Goal: Transaction & Acquisition: Purchase product/service

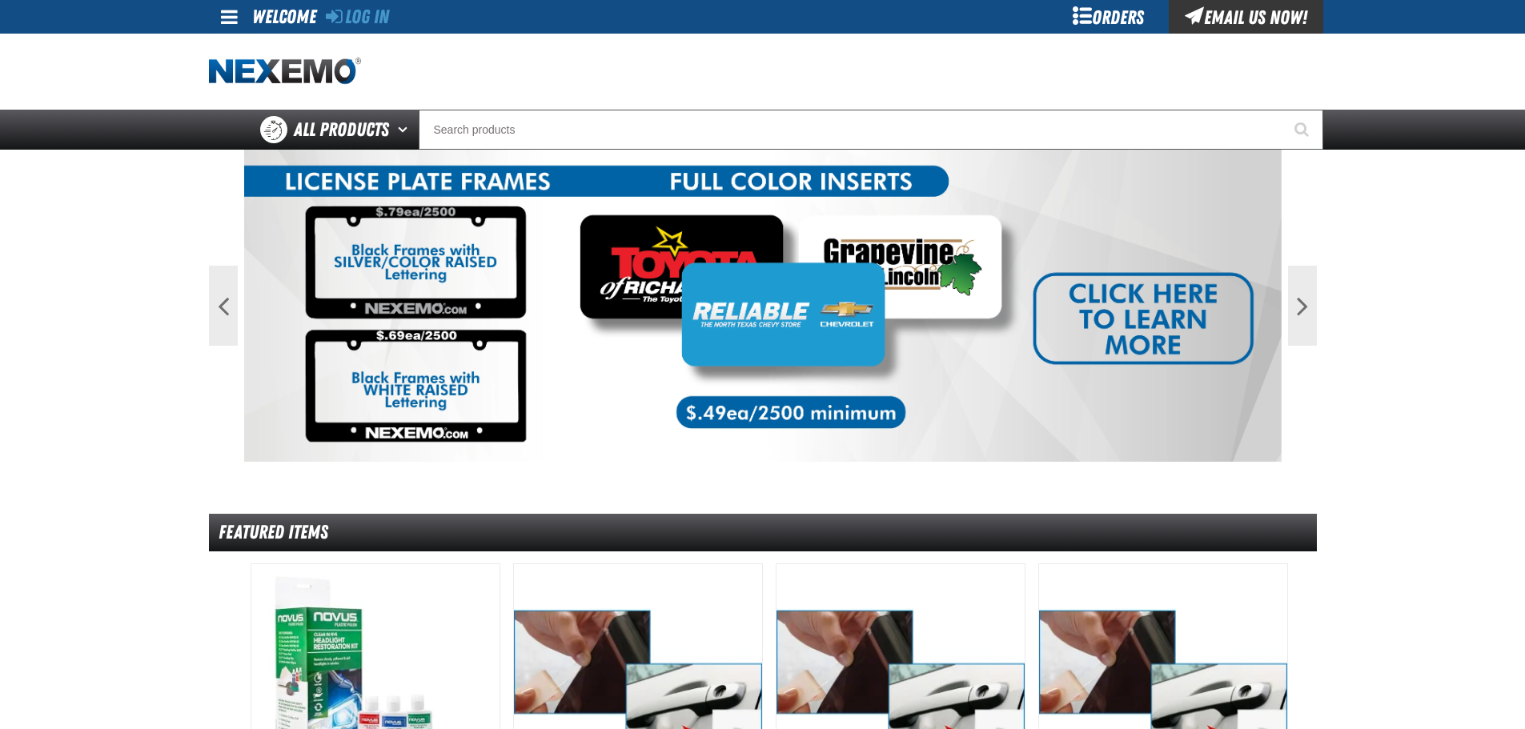
click at [1070, 17] on div "Orders" at bounding box center [1109, 17] width 120 height 34
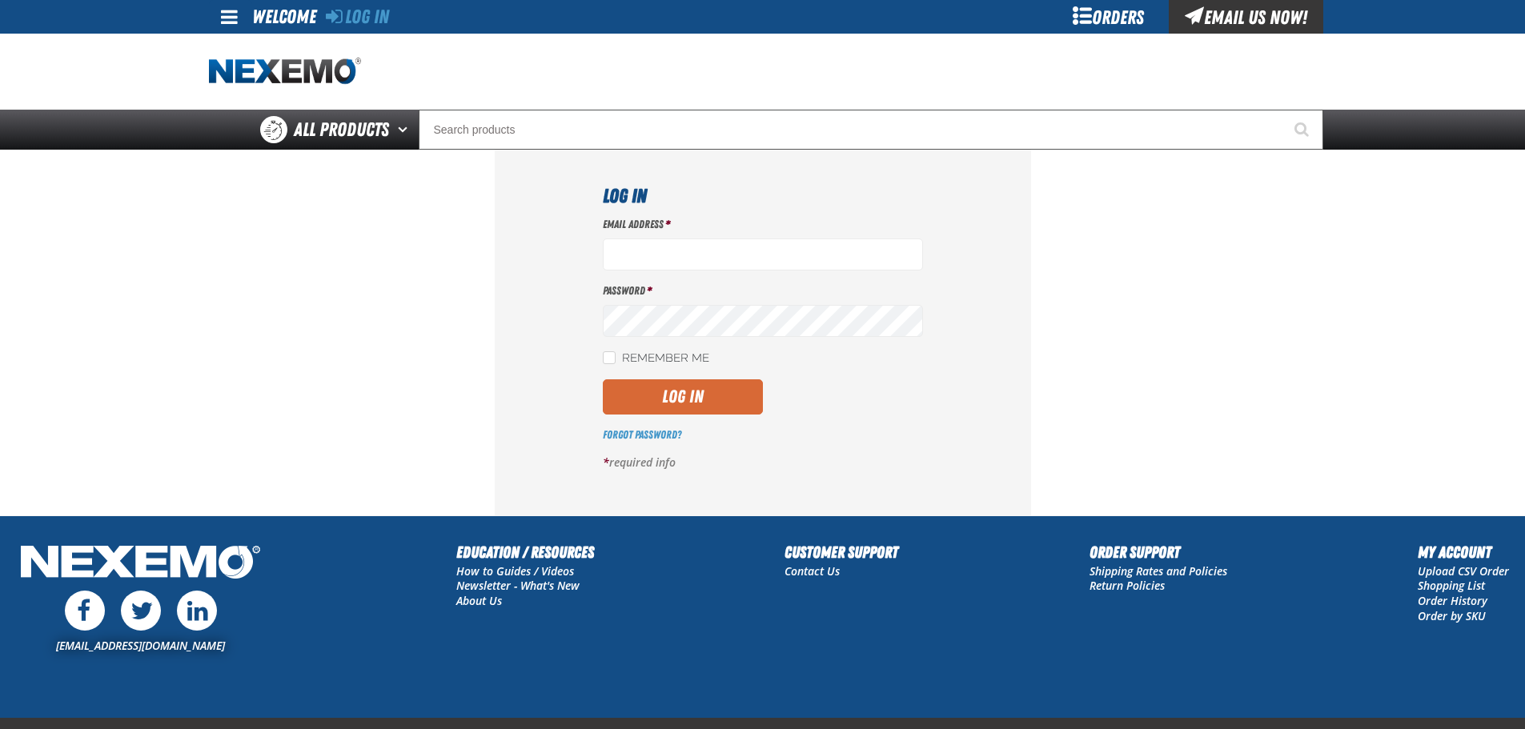
type input "gvfreceptionist@vtaig.com"
click at [676, 399] on button "Log In" at bounding box center [683, 396] width 160 height 35
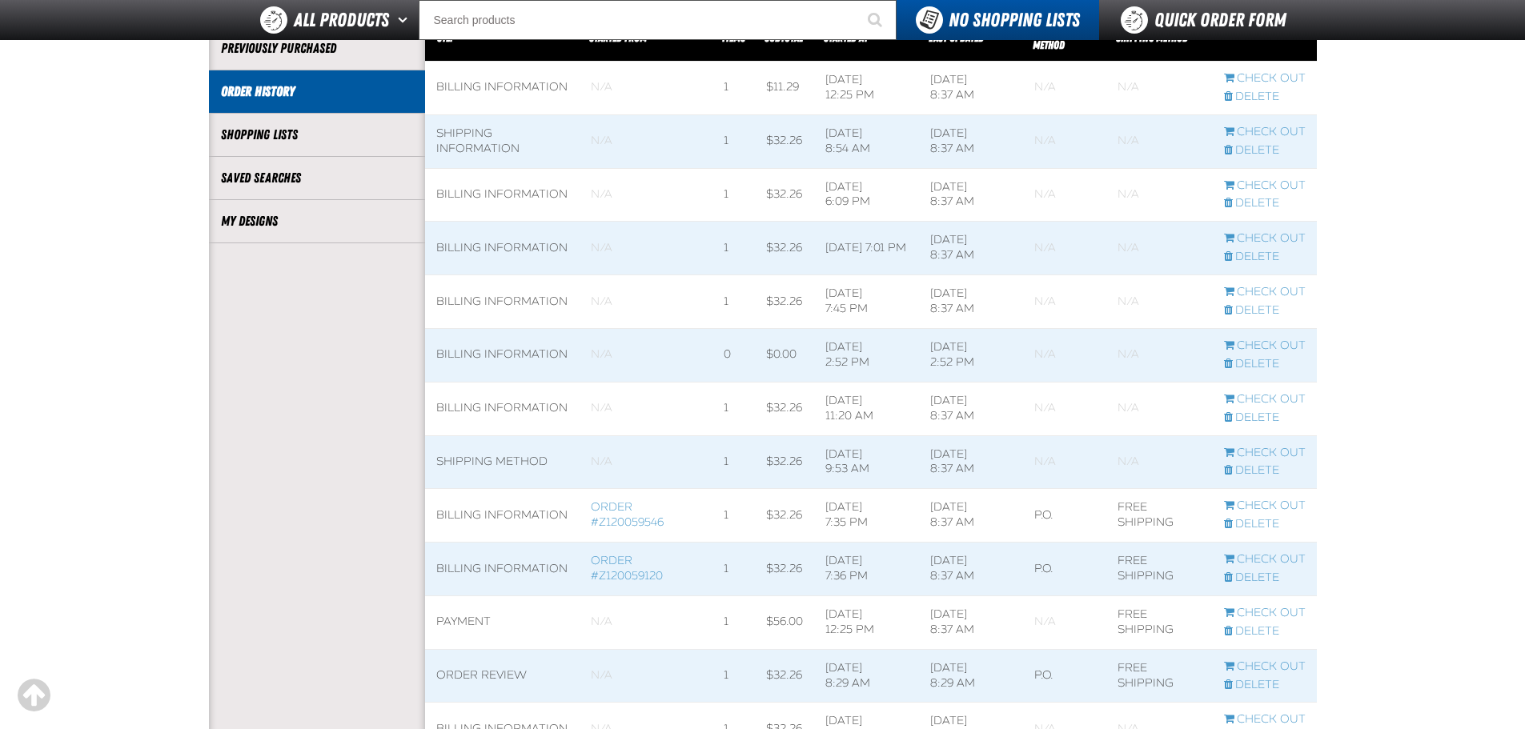
scroll to position [400, 0]
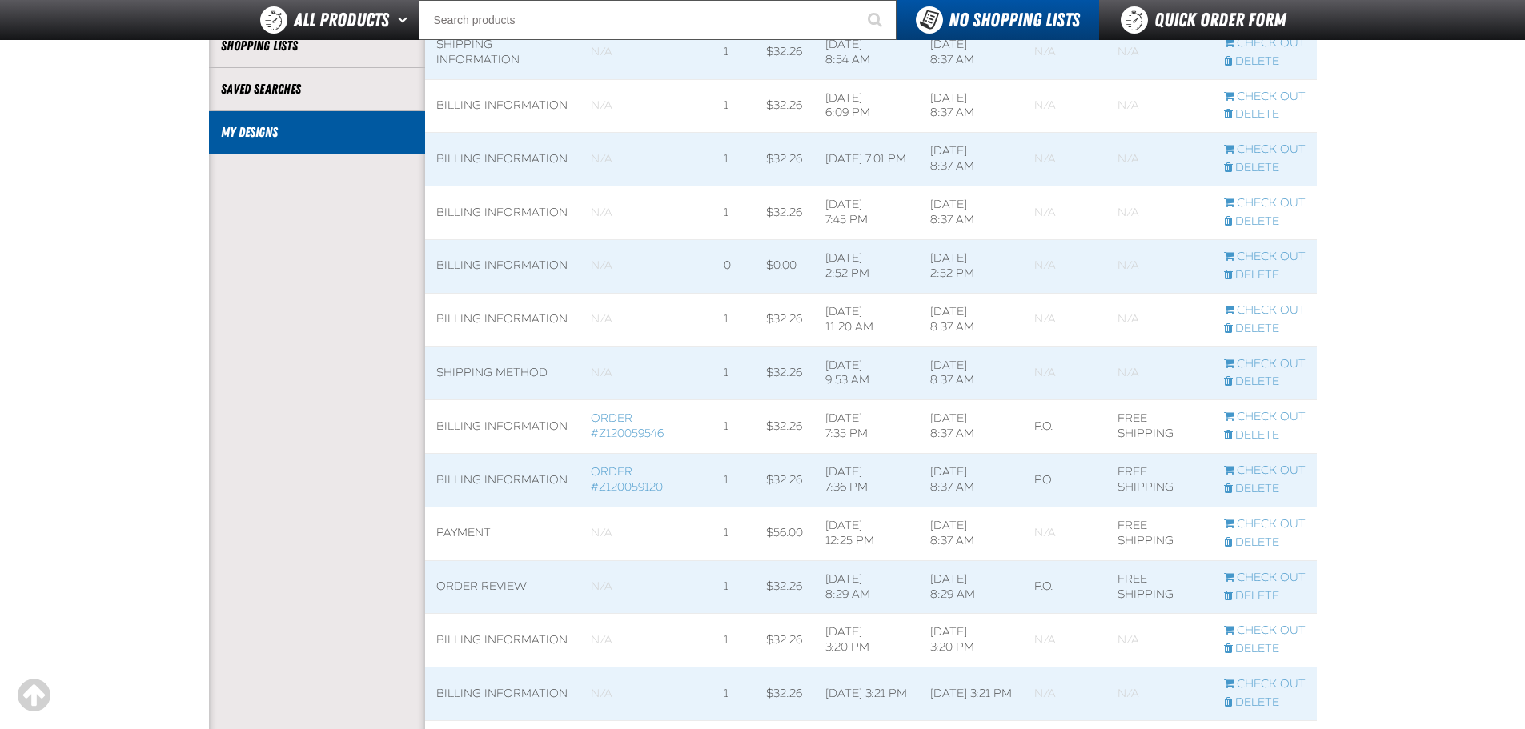
click at [252, 135] on link "My Designs" at bounding box center [317, 132] width 192 height 18
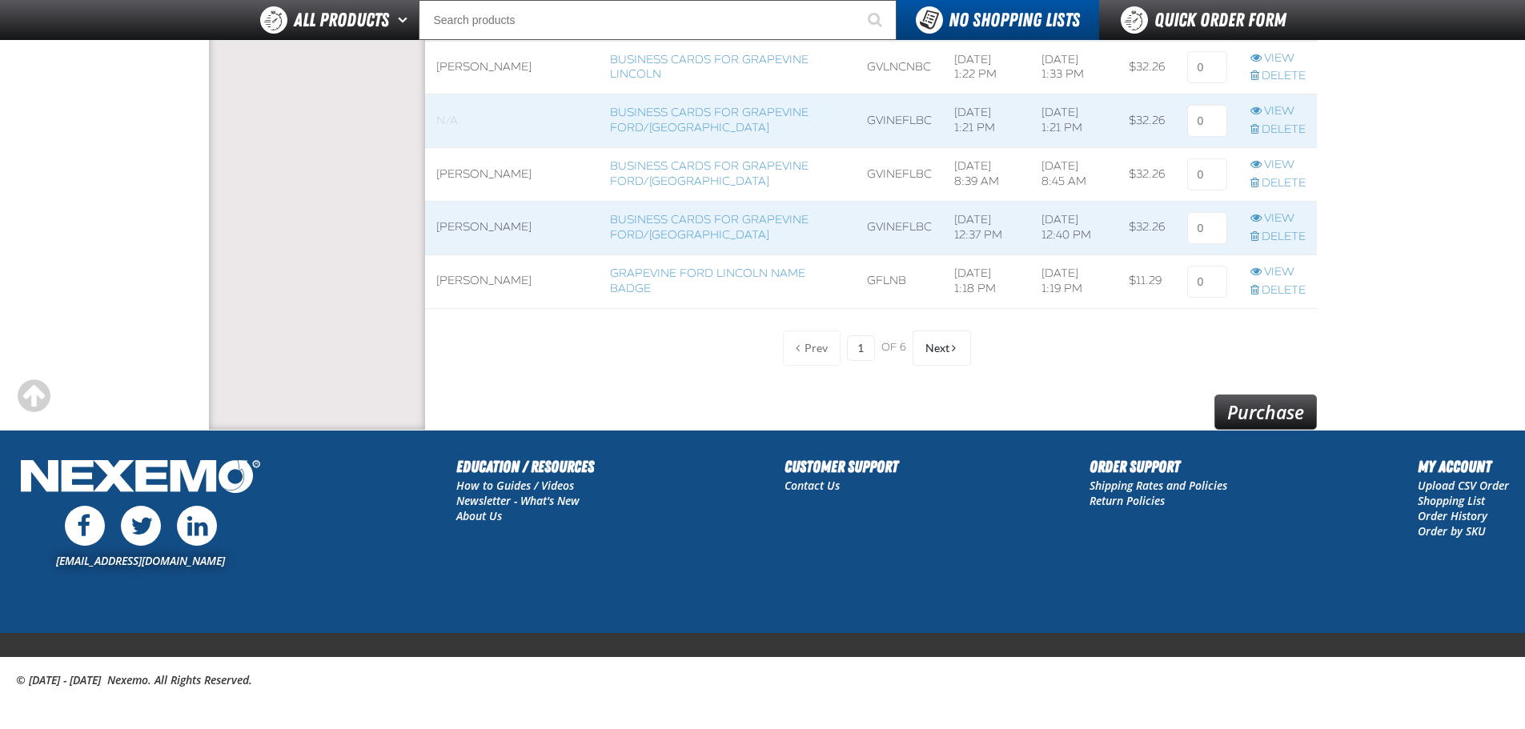
scroll to position [1327, 0]
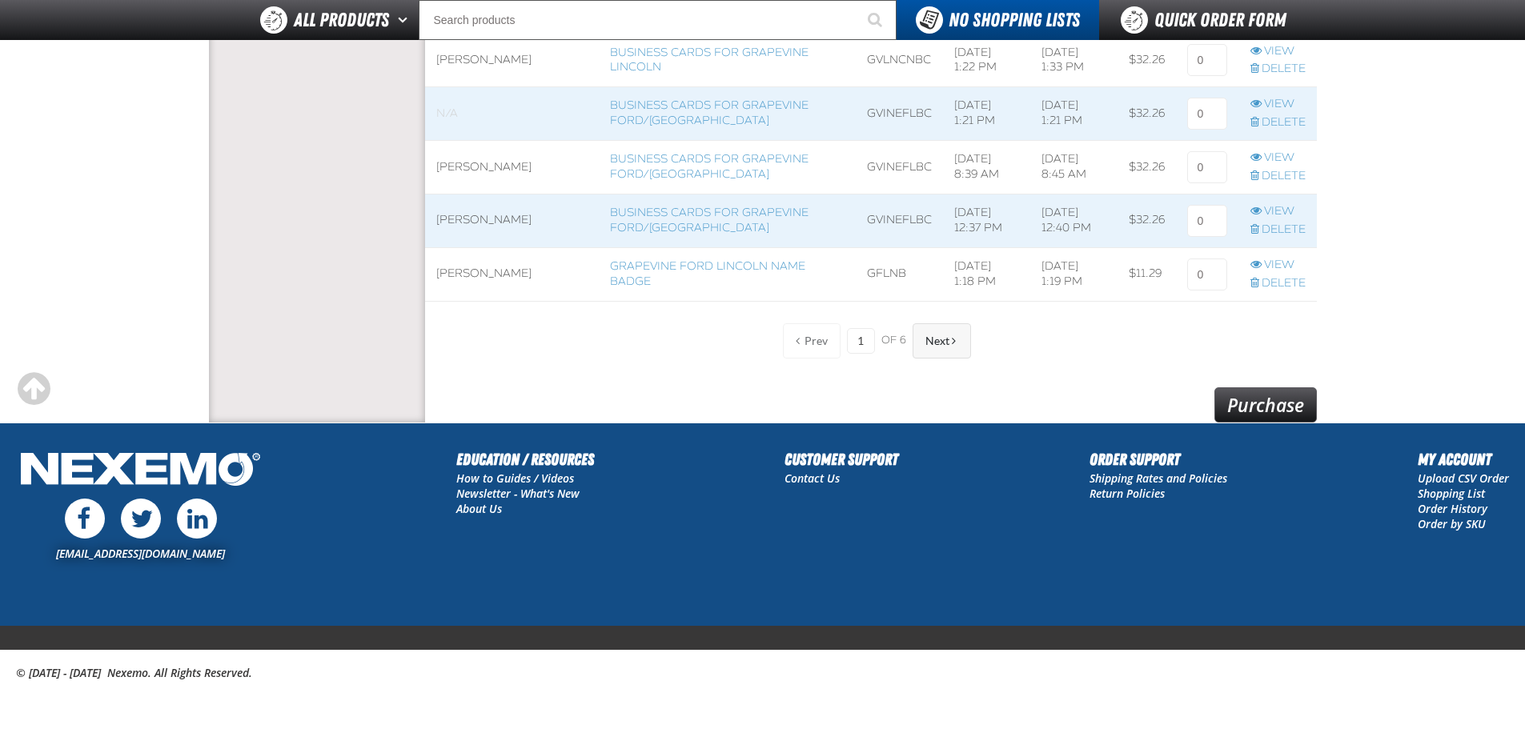
click at [928, 336] on span "Next" at bounding box center [937, 341] width 24 height 13
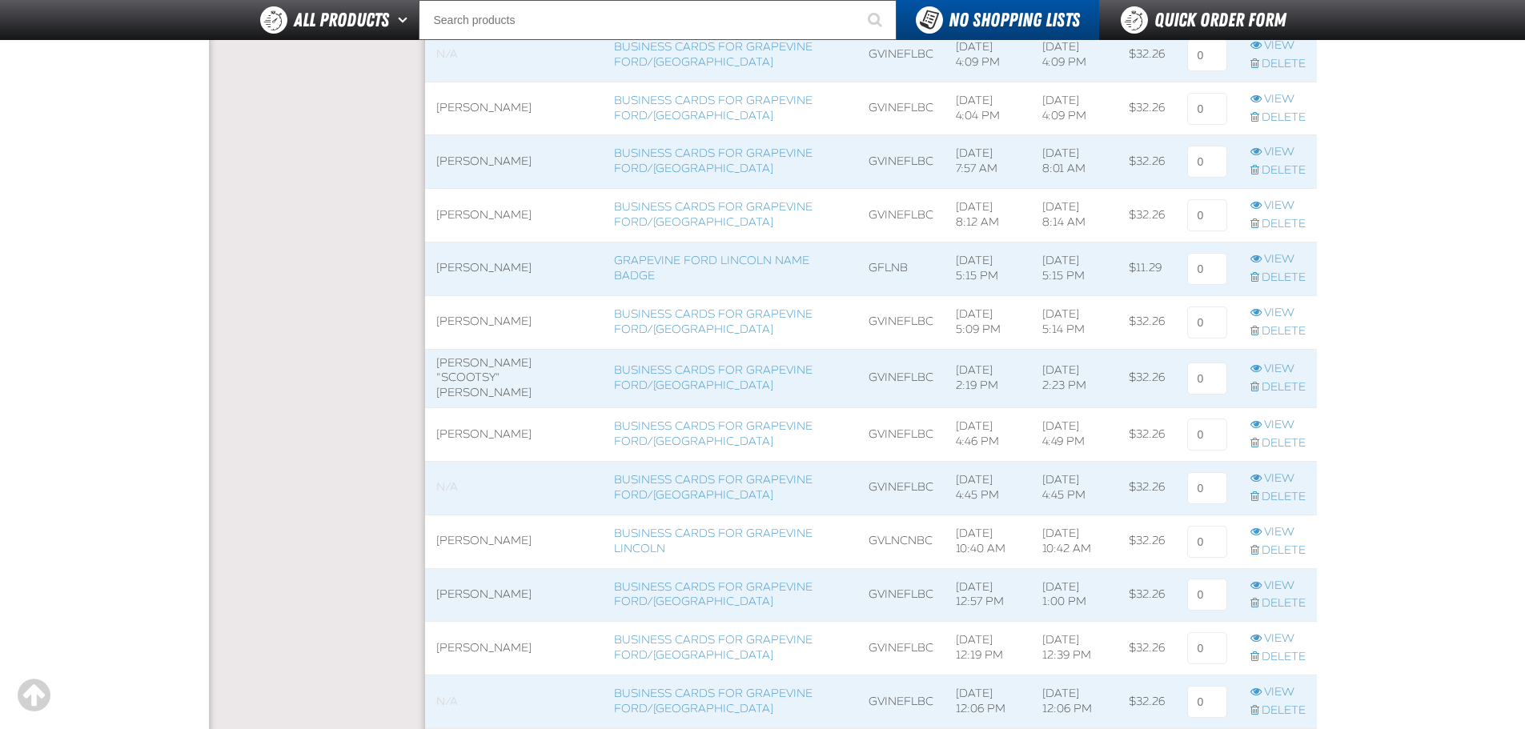
scroll to position [527, 0]
click at [665, 319] on link "Business Cards for Grapevine Ford/Lincoln" at bounding box center [713, 325] width 199 height 29
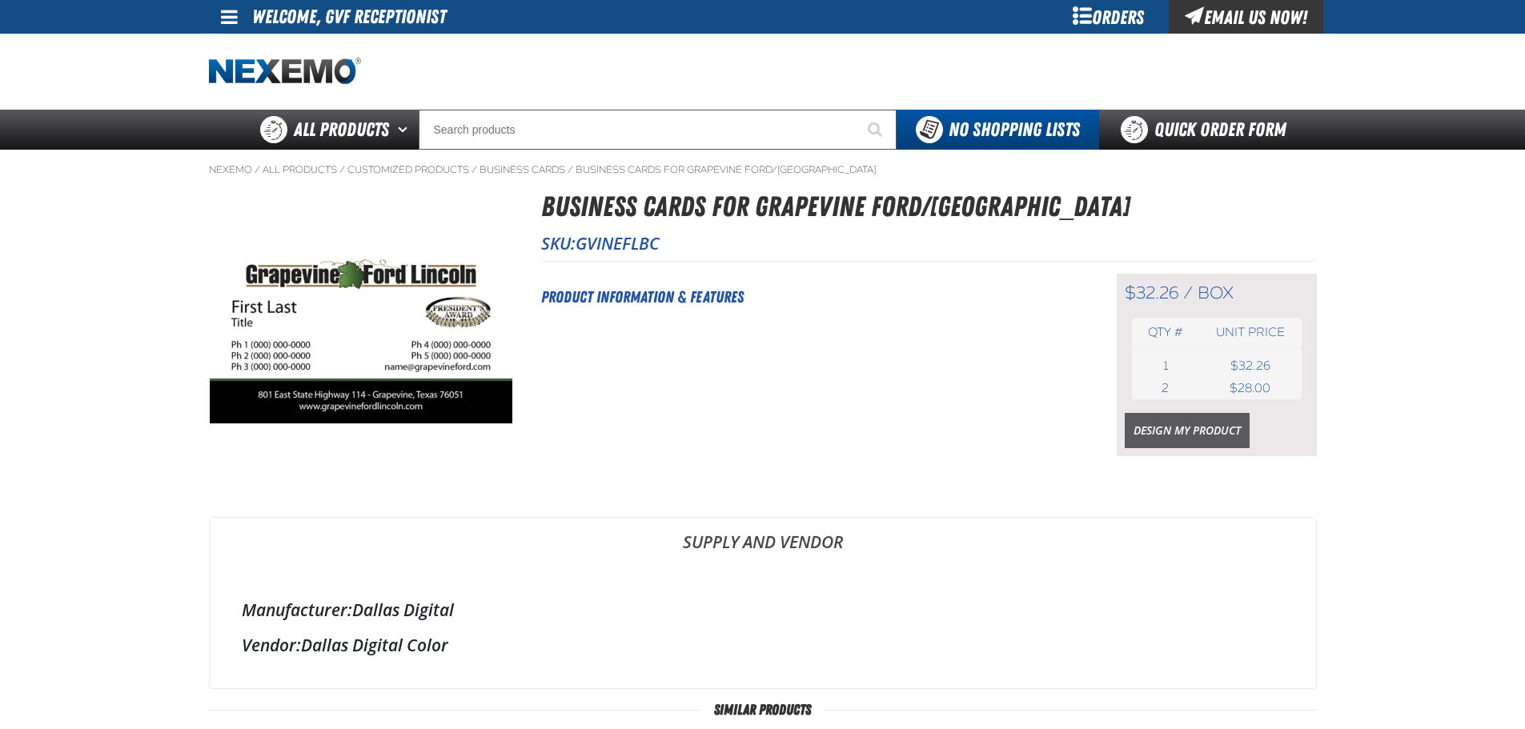
click at [1199, 431] on link "Design My Product" at bounding box center [1187, 430] width 125 height 35
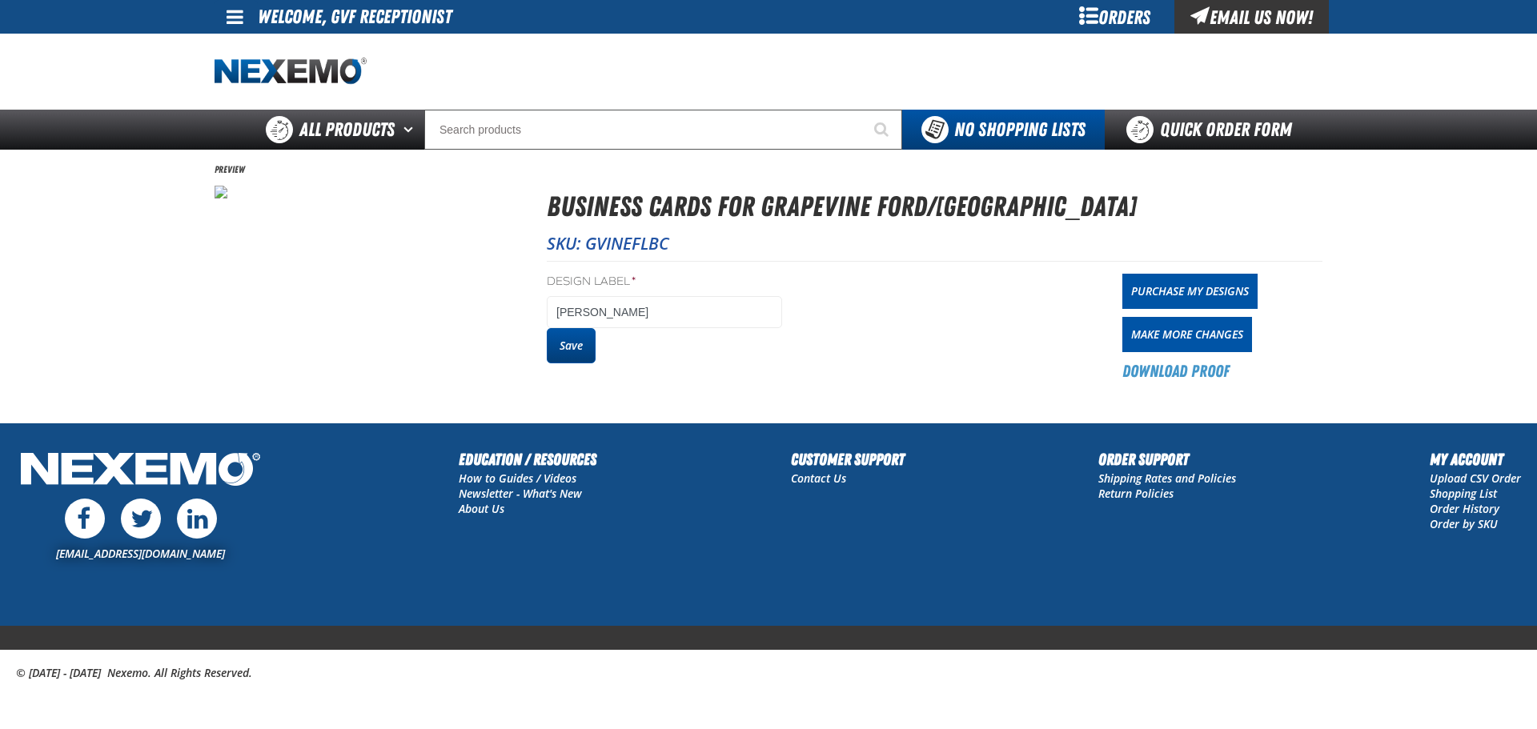
click at [575, 349] on button "Save" at bounding box center [571, 345] width 49 height 35
click at [1190, 295] on link "Purchase My Designs" at bounding box center [1189, 291] width 135 height 35
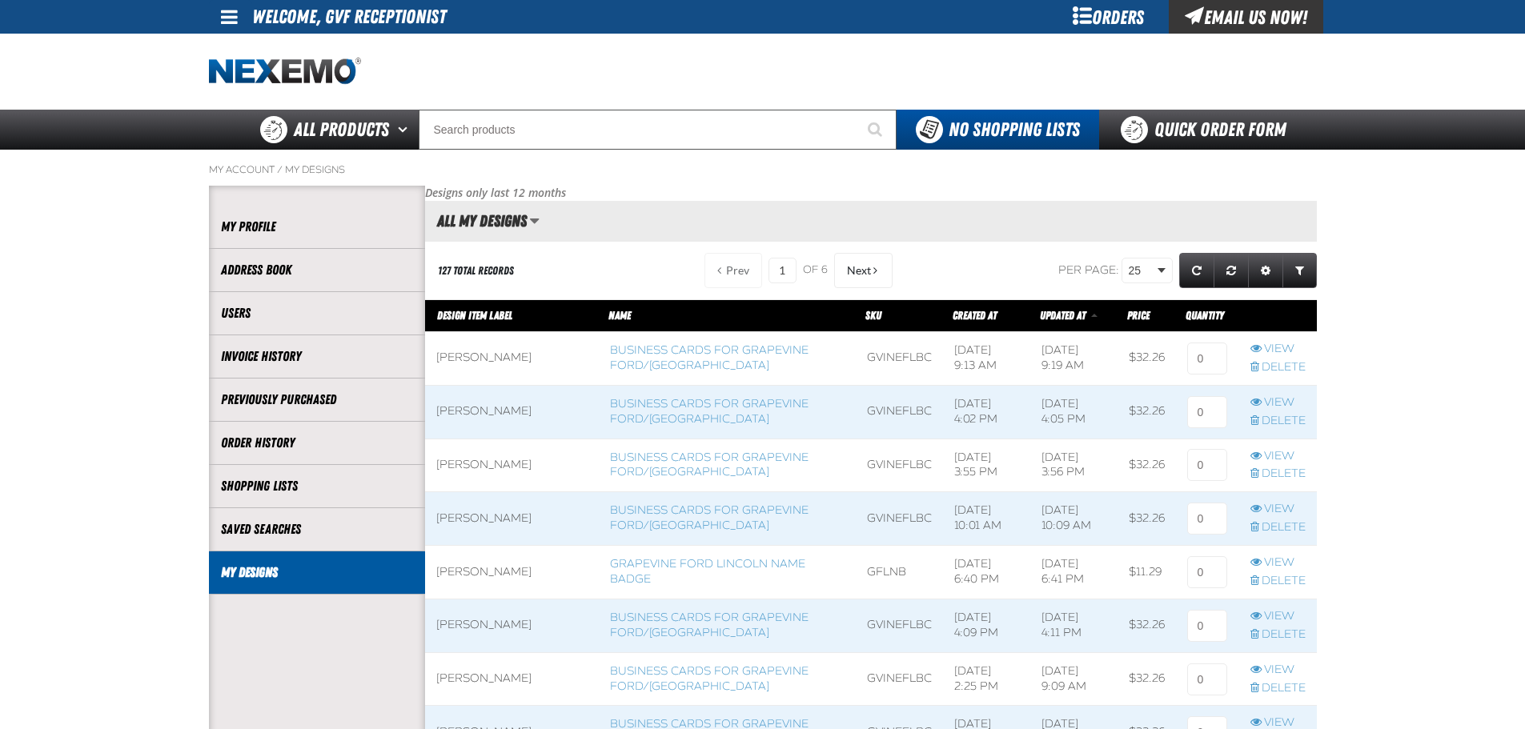
scroll to position [1, 1]
click at [1203, 358] on input at bounding box center [1207, 359] width 40 height 32
type input "1"
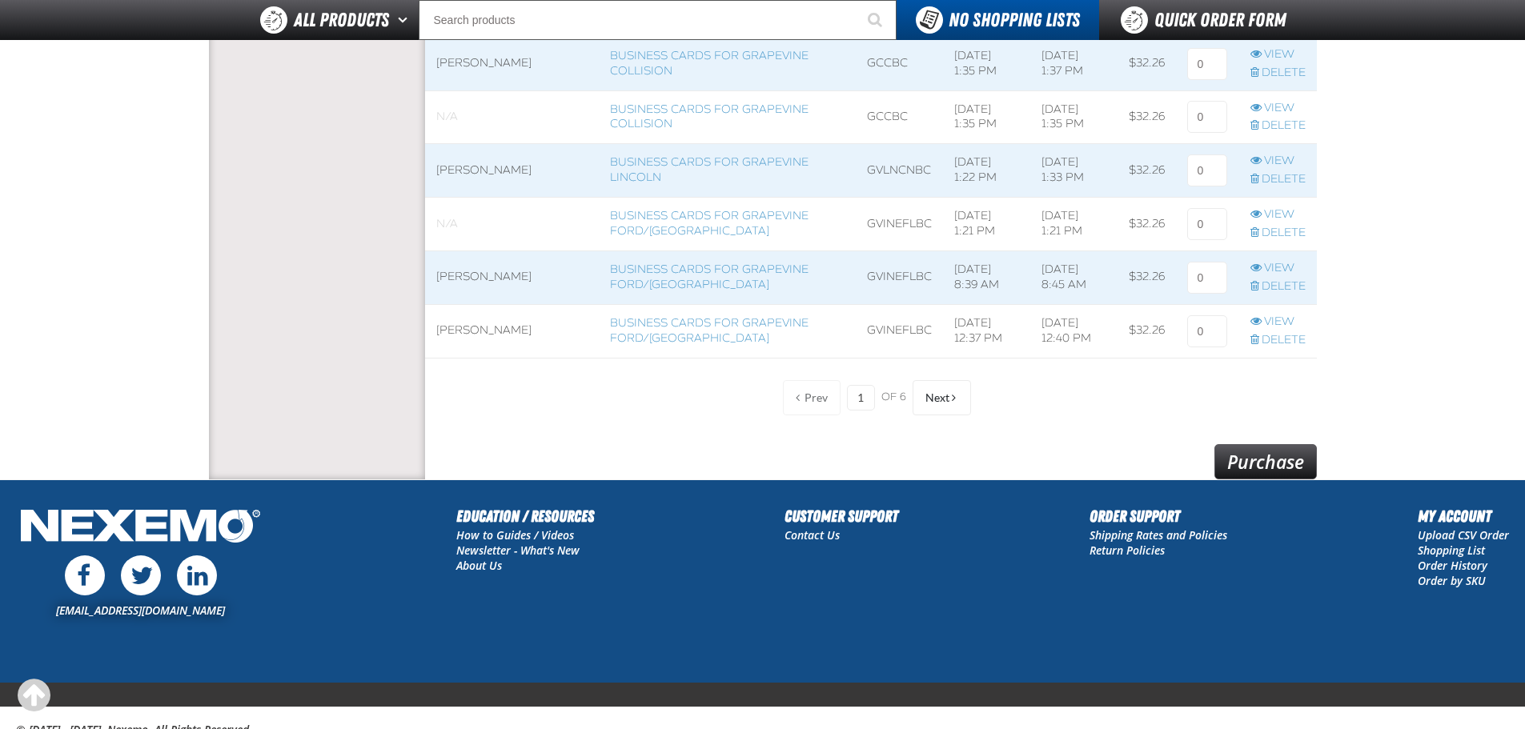
scroll to position [1327, 0]
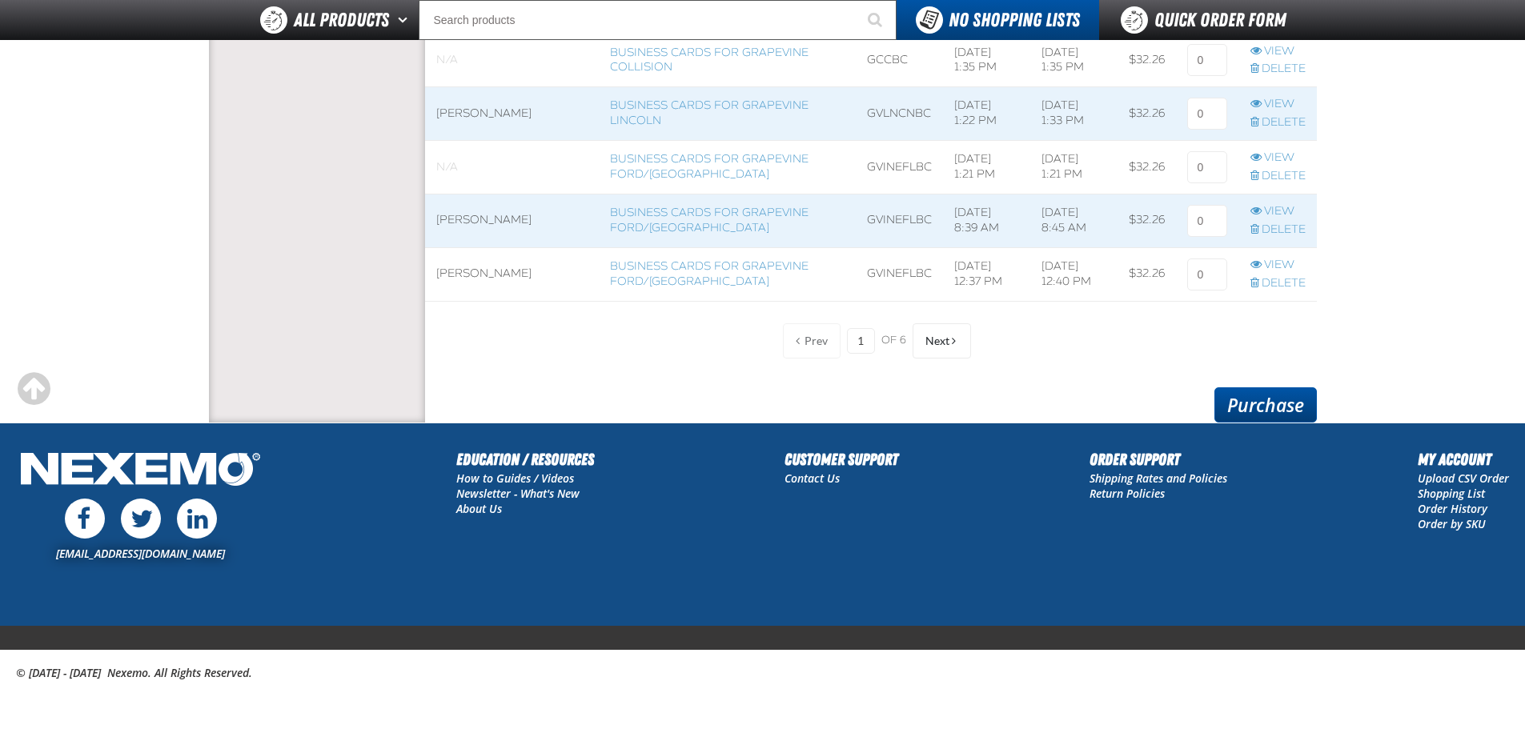
click at [1254, 403] on link "Purchase" at bounding box center [1265, 404] width 102 height 35
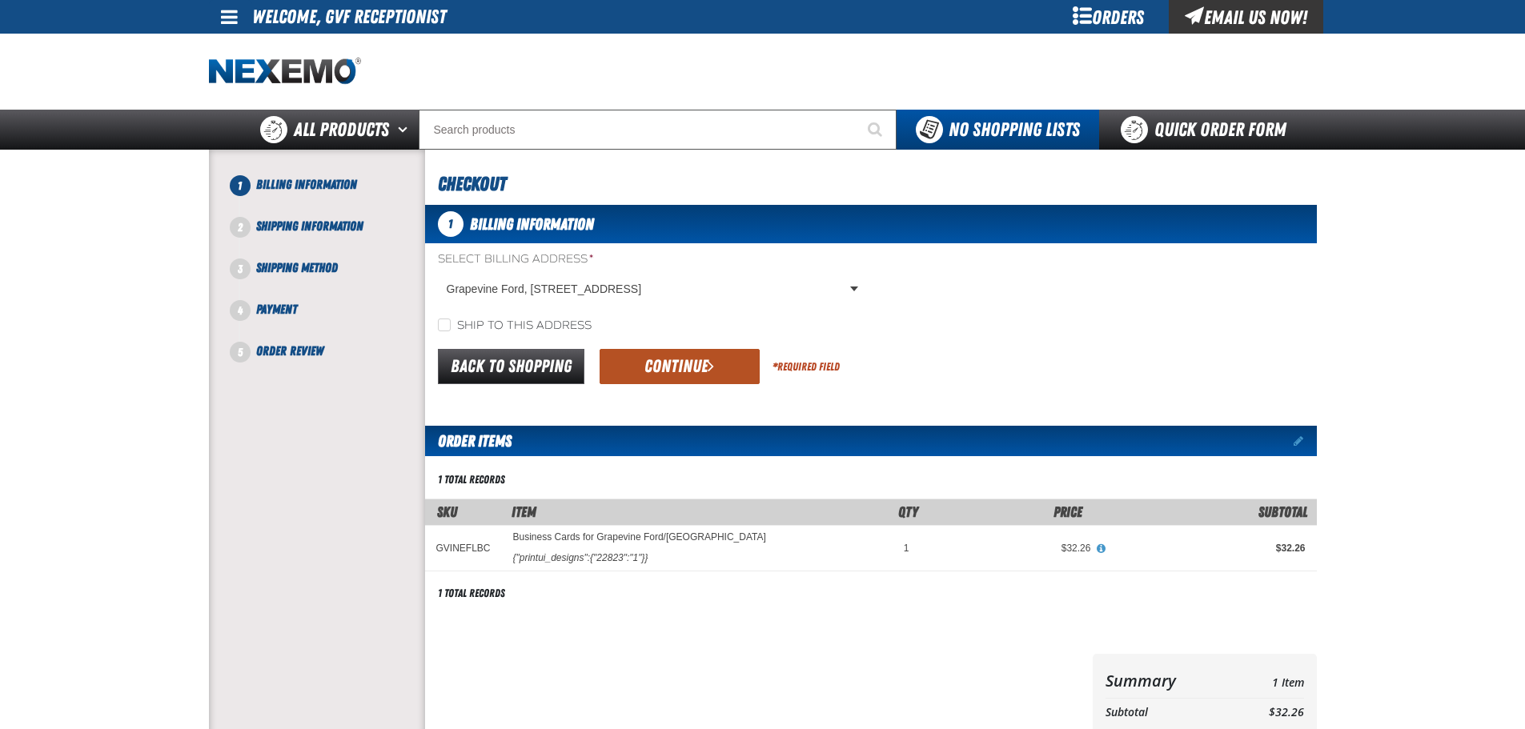
click at [679, 368] on button "Continue" at bounding box center [680, 366] width 160 height 35
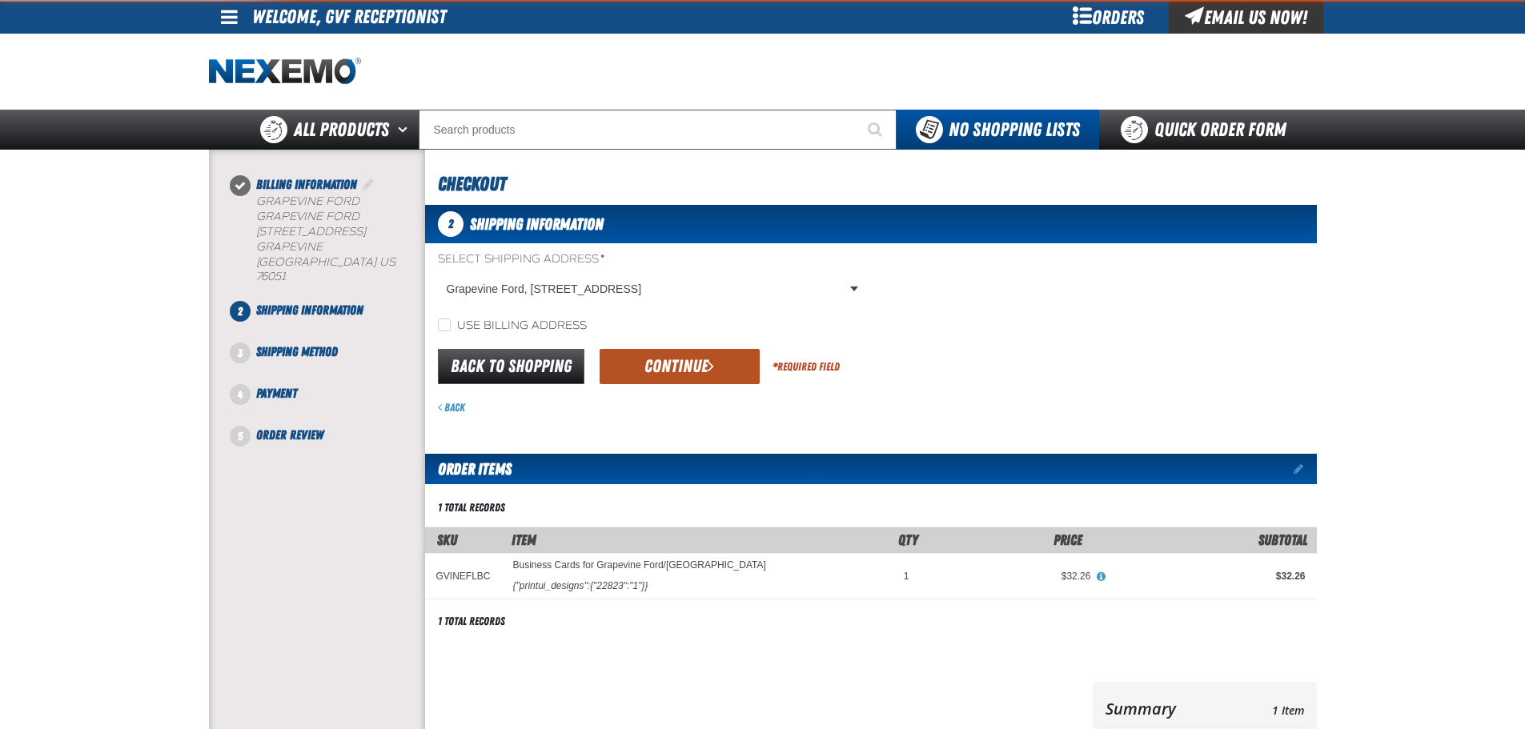
click at [671, 368] on button "Continue" at bounding box center [680, 366] width 160 height 35
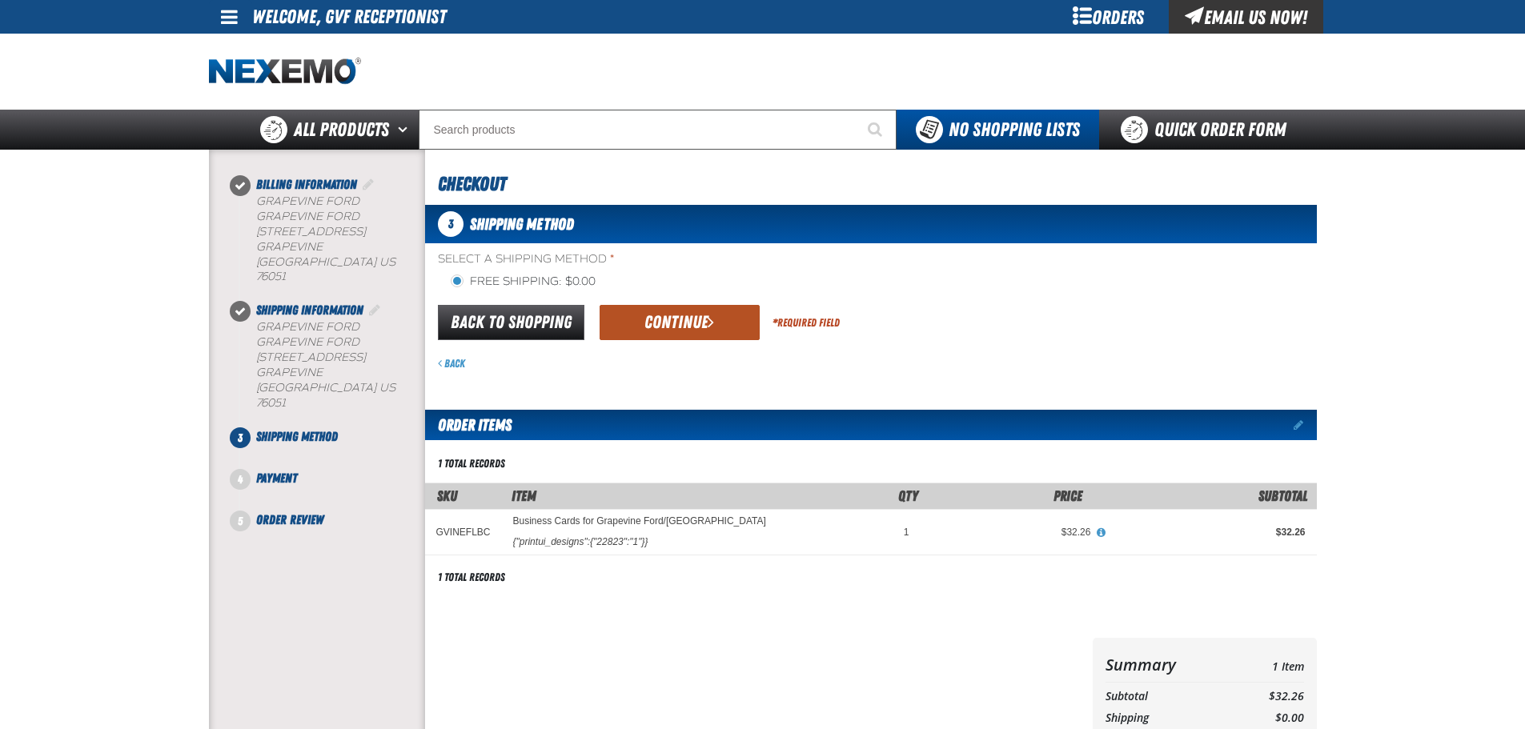
click at [656, 327] on button "Continue" at bounding box center [680, 322] width 160 height 35
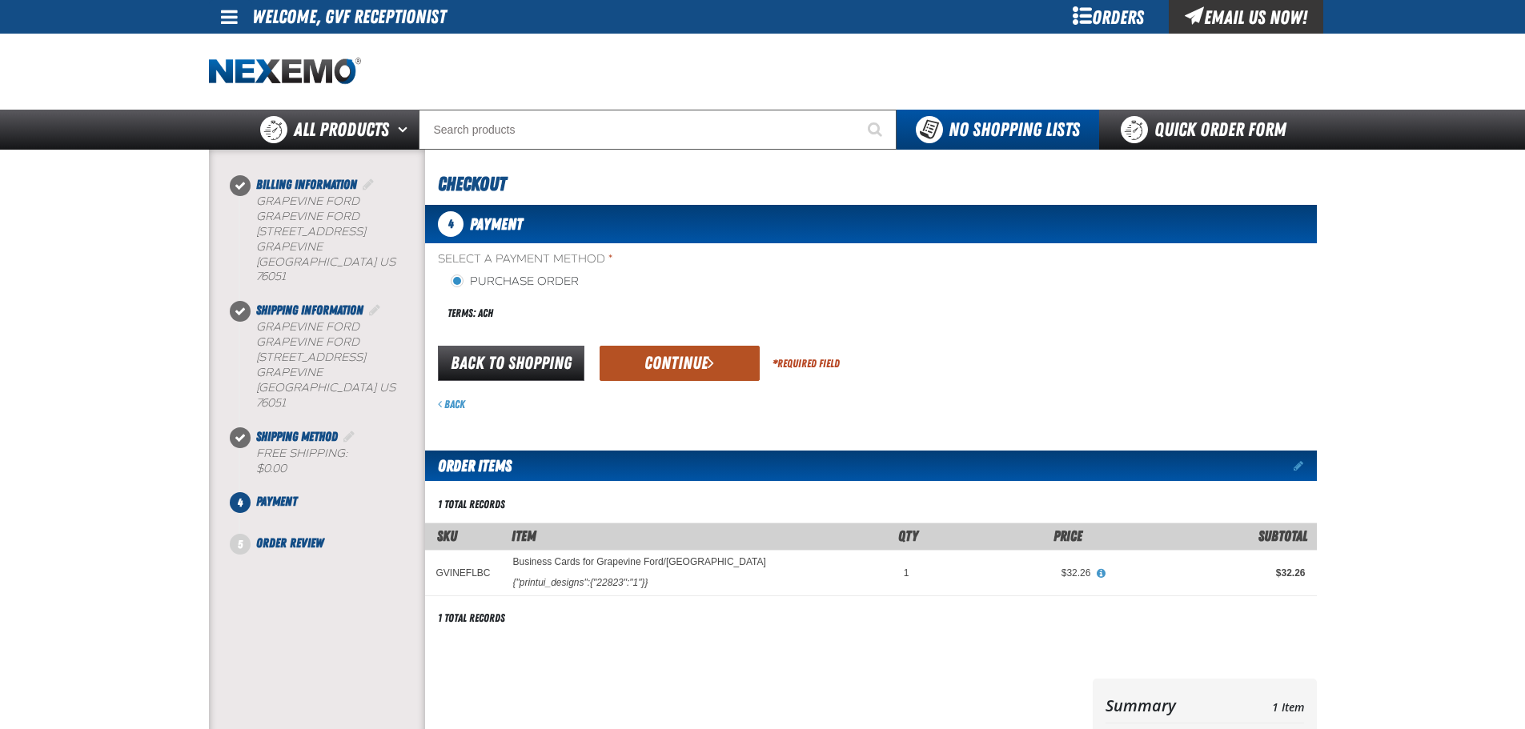
click at [652, 361] on button "Continue" at bounding box center [680, 363] width 160 height 35
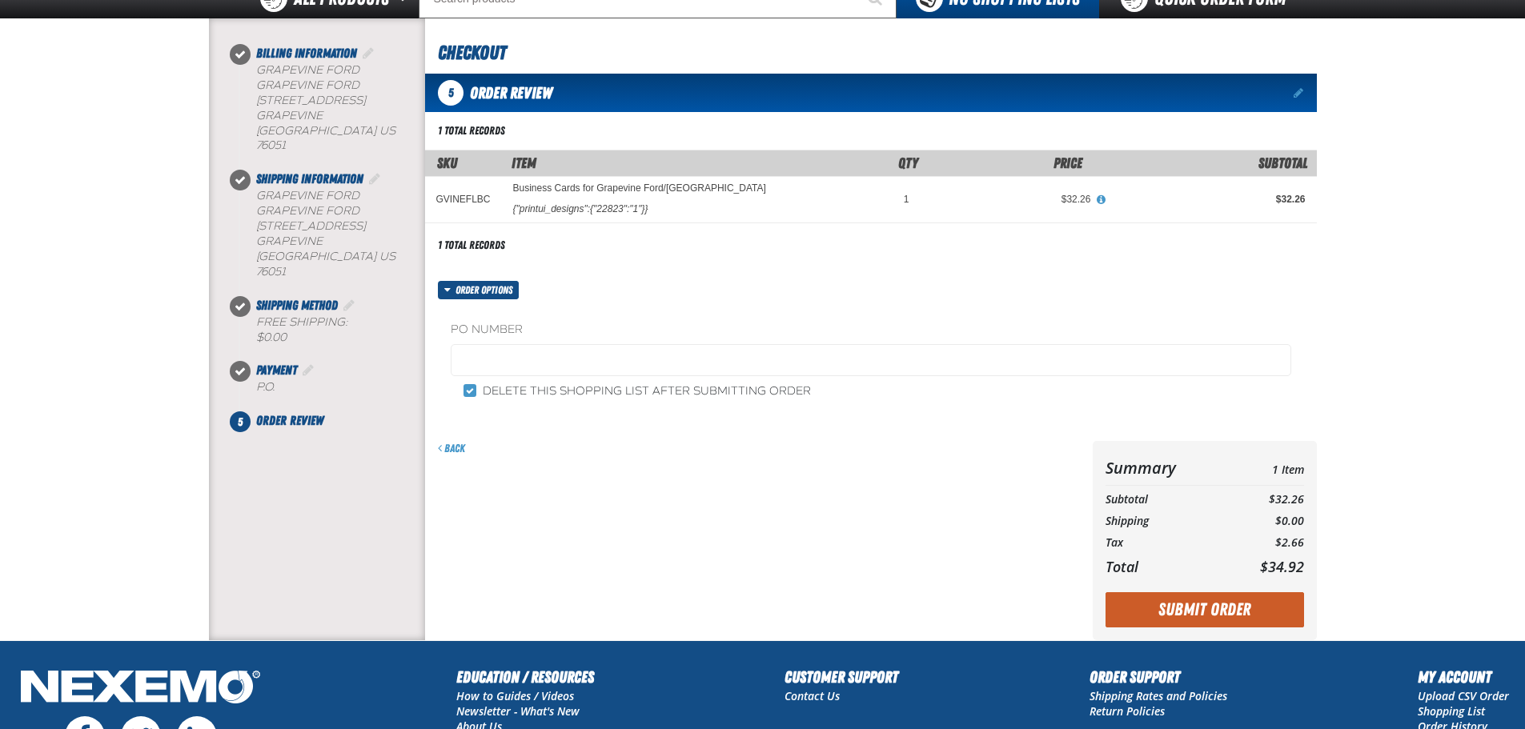
scroll to position [309, 0]
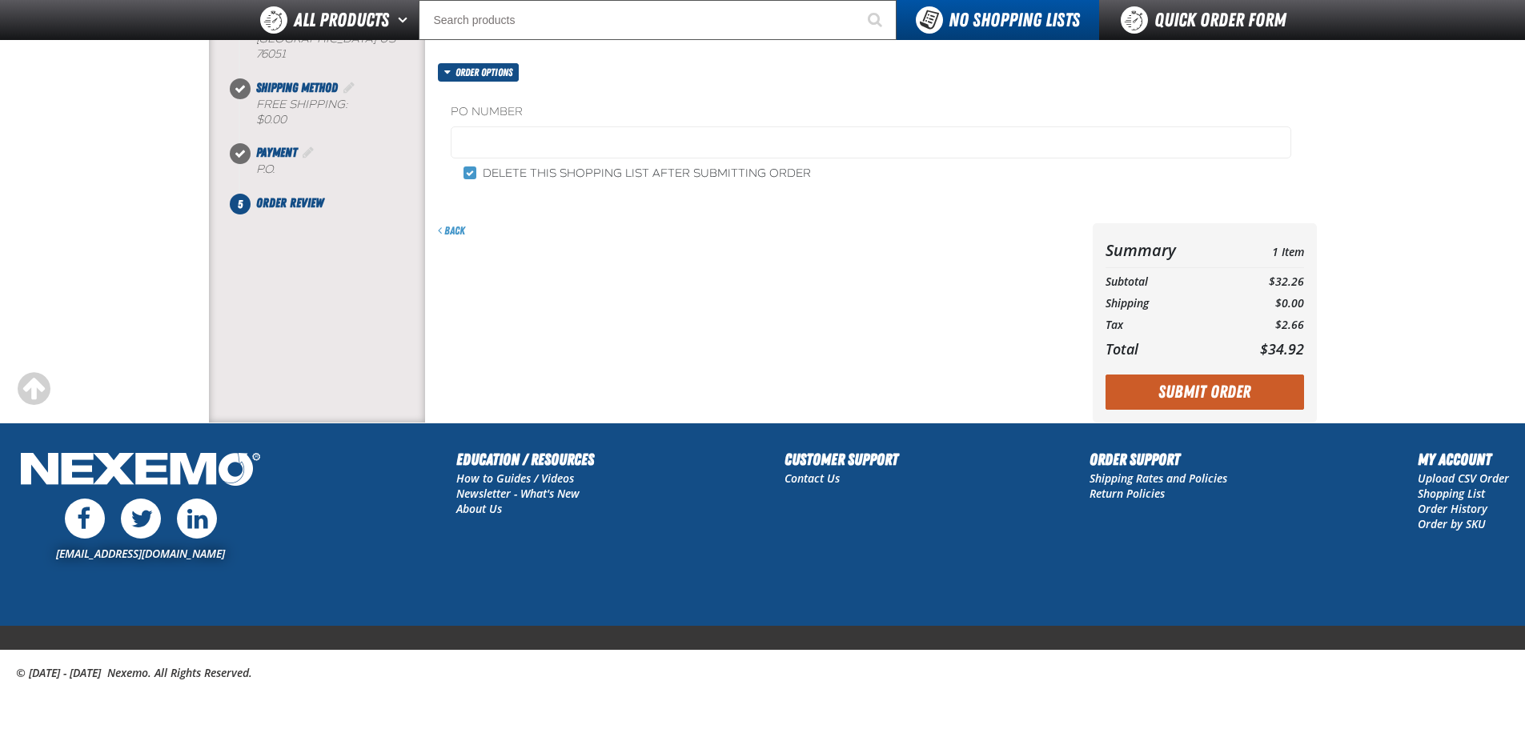
click at [704, 422] on div "Back" at bounding box center [755, 322] width 661 height 199
click at [1205, 387] on button "Submit Order" at bounding box center [1204, 392] width 199 height 35
